Goal: Obtain resource: Download file/media

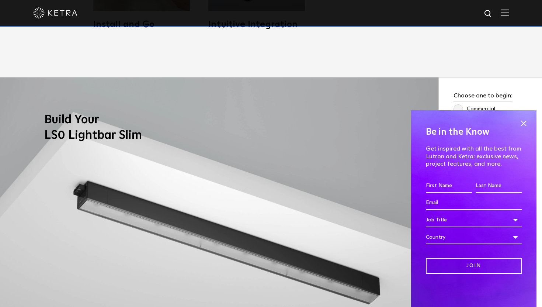
scroll to position [644, 0]
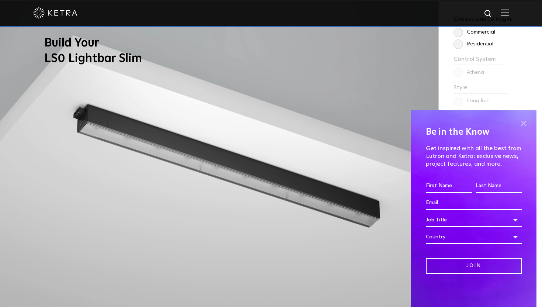
click at [521, 123] on span at bounding box center [523, 123] width 11 height 11
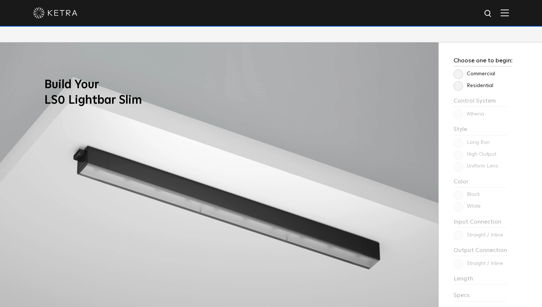
scroll to position [596, 0]
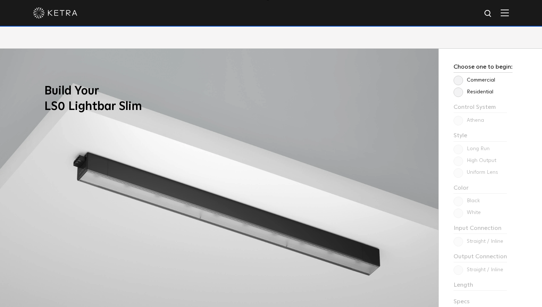
click at [464, 95] on p "Residential" at bounding box center [482, 91] width 59 height 9
click at [462, 93] on label "Residential" at bounding box center [473, 92] width 40 height 6
click at [0, 0] on input "Residential" at bounding box center [0, 0] width 0 height 0
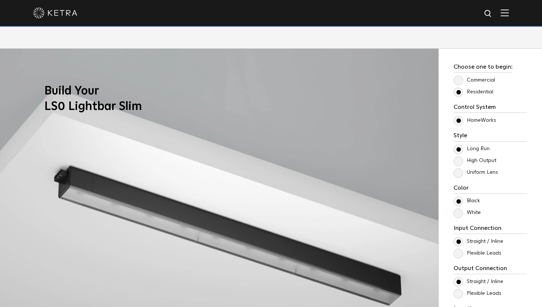
click at [460, 174] on label "Uniform Lens" at bounding box center [475, 172] width 45 height 6
click at [0, 0] on input "Uniform Lens" at bounding box center [0, 0] width 0 height 0
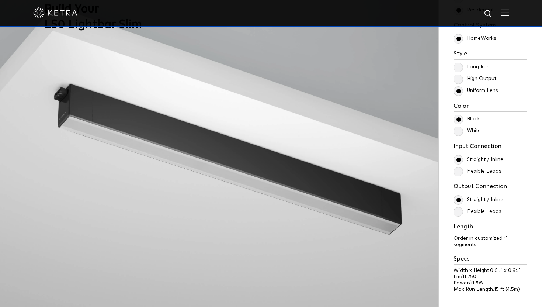
scroll to position [679, 0]
click at [460, 78] on label "High Output" at bounding box center [474, 78] width 43 height 6
click at [0, 0] on input "High Output" at bounding box center [0, 0] width 0 height 0
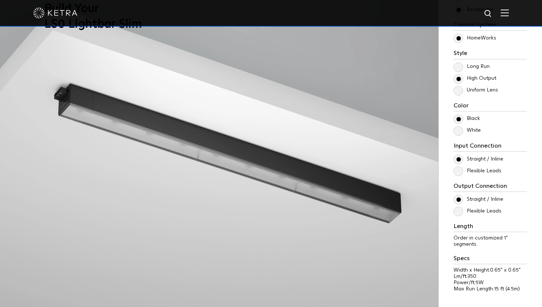
click at [459, 66] on label "Long Run" at bounding box center [471, 66] width 36 height 6
click at [0, 0] on input "Long Run" at bounding box center [0, 0] width 0 height 0
click at [458, 79] on label "High Output" at bounding box center [474, 78] width 43 height 6
click at [0, 0] on input "High Output" at bounding box center [0, 0] width 0 height 0
click at [458, 92] on label "Uniform Lens" at bounding box center [475, 90] width 45 height 6
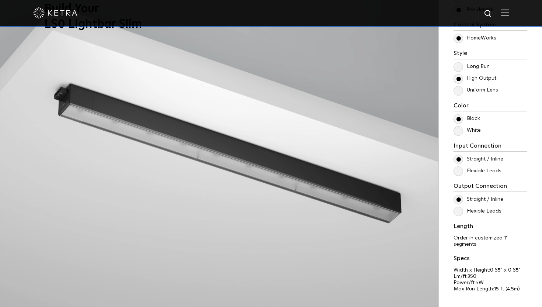
click at [0, 0] on input "Uniform Lens" at bounding box center [0, 0] width 0 height 0
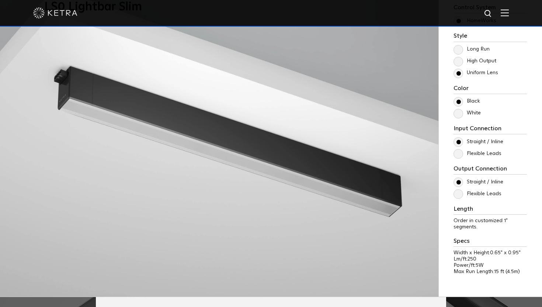
scroll to position [659, 0]
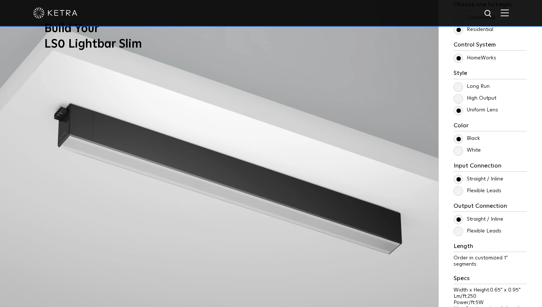
click at [460, 98] on label "High Output" at bounding box center [474, 98] width 43 height 6
click at [0, 0] on input "High Output" at bounding box center [0, 0] width 0 height 0
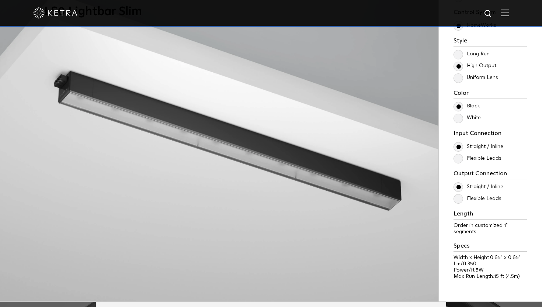
scroll to position [682, 0]
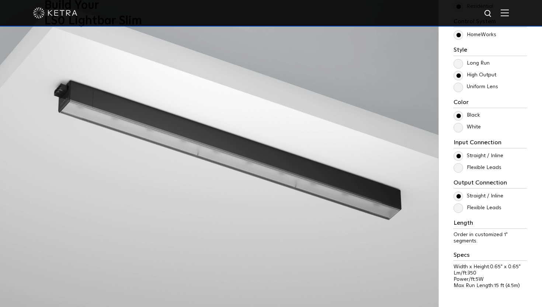
click at [458, 61] on label "Long Run" at bounding box center [471, 63] width 36 height 6
click at [0, 0] on input "Long Run" at bounding box center [0, 0] width 0 height 0
click at [459, 87] on label "Uniform Lens" at bounding box center [475, 87] width 45 height 6
click at [0, 0] on input "Uniform Lens" at bounding box center [0, 0] width 0 height 0
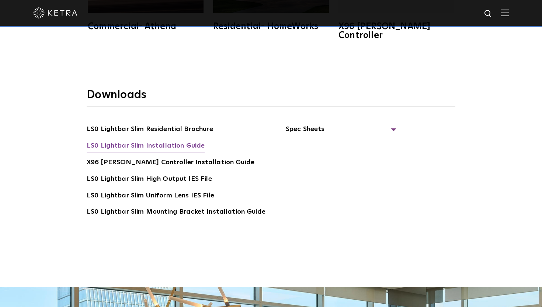
scroll to position [1430, 0]
click at [323, 126] on span "Spec Sheets" at bounding box center [341, 131] width 111 height 16
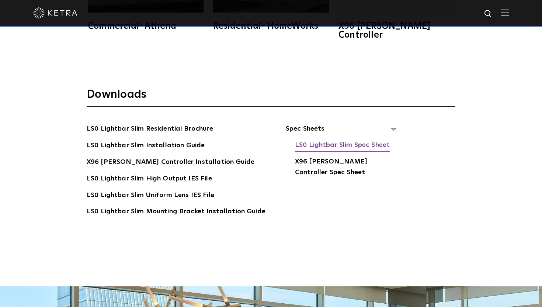
click at [321, 140] on link "LS0 Lightbar Slim Spec Sheet" at bounding box center [342, 146] width 95 height 12
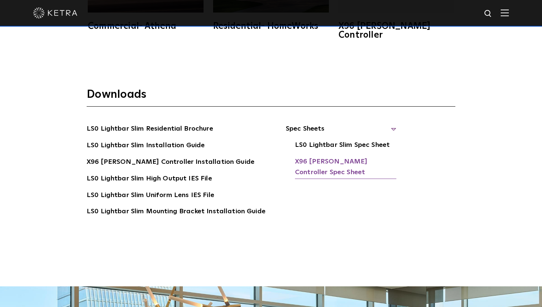
click at [324, 156] on link "X96 [PERSON_NAME] Controller Spec Sheet" at bounding box center [345, 167] width 101 height 22
